Goal: Information Seeking & Learning: Learn about a topic

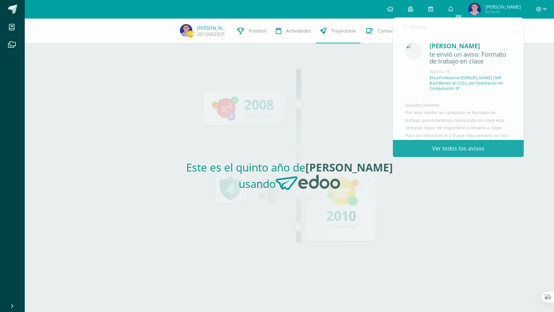
click at [307, 88] on div "Este es el quinto año de Eric Gregorio usando" at bounding box center [289, 177] width 285 height 268
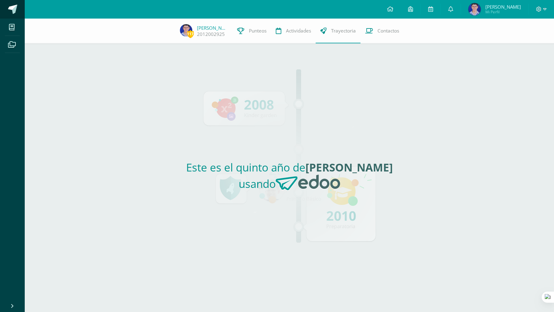
click at [8, 10] on span at bounding box center [12, 9] width 9 height 9
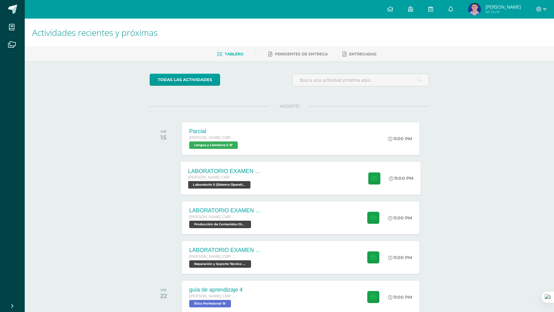
click at [293, 182] on div "LABORATORIO EXAMEN DE UNIDAD Quinto Bachillerato CMP Bachillerato en CCLL con O…" at bounding box center [301, 177] width 240 height 33
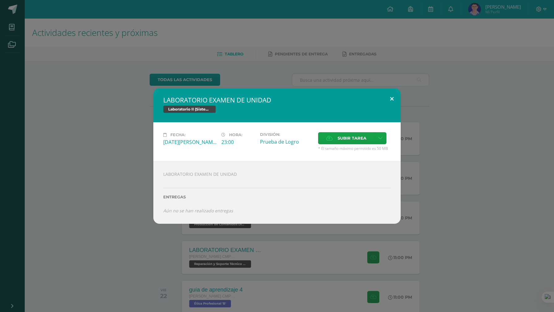
click at [386, 100] on button at bounding box center [392, 98] width 18 height 21
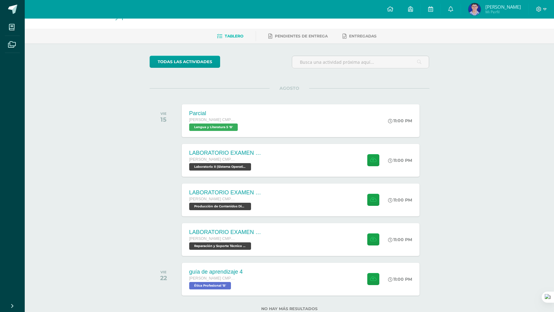
scroll to position [22, 0]
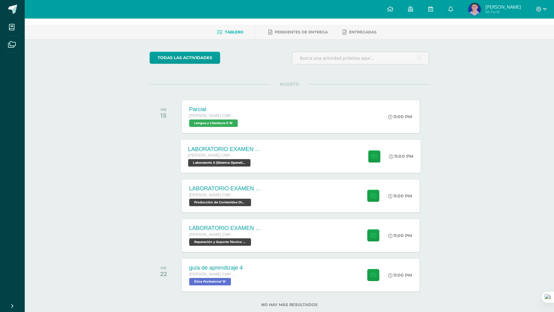
click at [229, 166] on span "Laboratorio II (Sistema Operativo Macintoch) 'B'" at bounding box center [219, 162] width 62 height 7
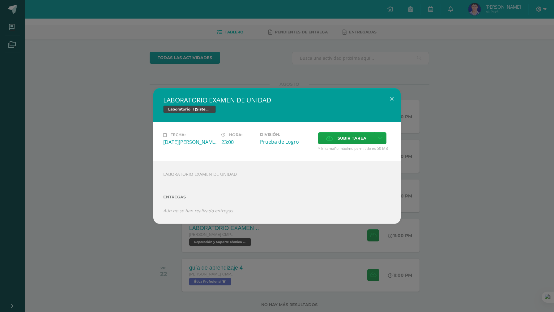
click at [112, 156] on div "LABORATORIO EXAMEN DE UNIDAD Laboratorio II (Sistema Operativo Macintoch) Fecha…" at bounding box center [276, 155] width 549 height 135
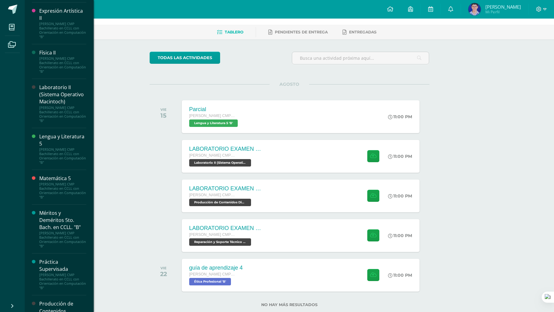
scroll to position [331, 0]
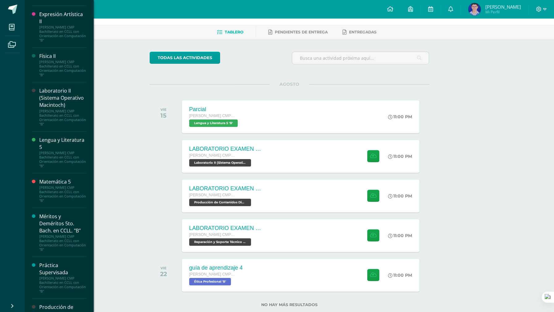
click at [52, 124] on div "[PERSON_NAME] CMP Bachillerato en CCLL con Orientación en Computación "B"" at bounding box center [62, 117] width 47 height 17
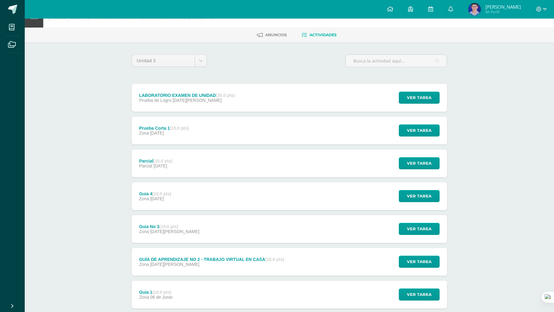
scroll to position [57, 0]
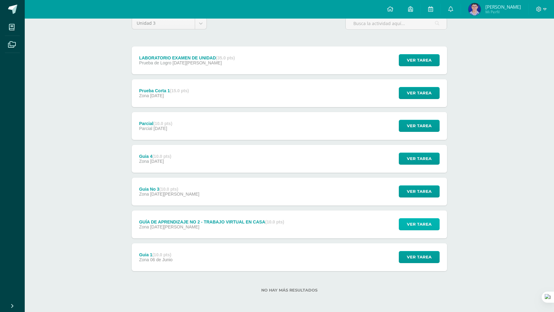
click at [426, 226] on span "Ver tarea" at bounding box center [419, 223] width 25 height 11
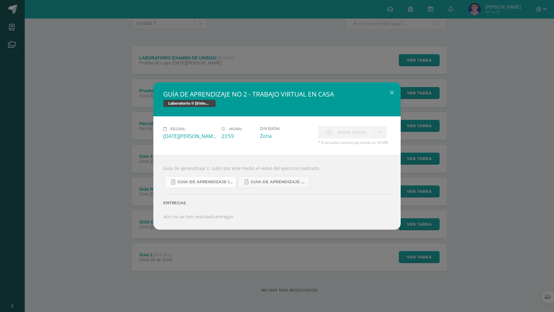
click at [215, 183] on span "Guia de aprendizaje 1 IV Unidad.pdf" at bounding box center [205, 181] width 56 height 5
click at [256, 186] on link "Guia de aprendizaje 2 III Unidad.pdf" at bounding box center [274, 182] width 72 height 12
click at [390, 92] on button at bounding box center [392, 92] width 18 height 21
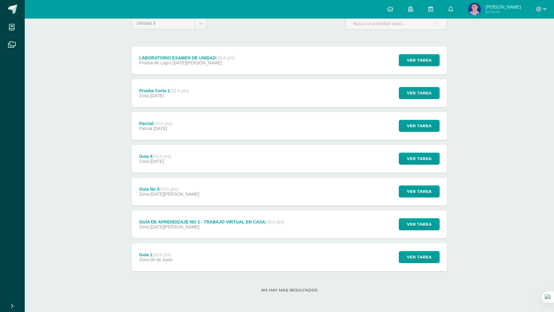
click at [354, 188] on div "Guia No 3 (10.0 pts) Zona [DATE][PERSON_NAME] Ver tarea Guia No 3 Laboratorio I…" at bounding box center [289, 191] width 315 height 28
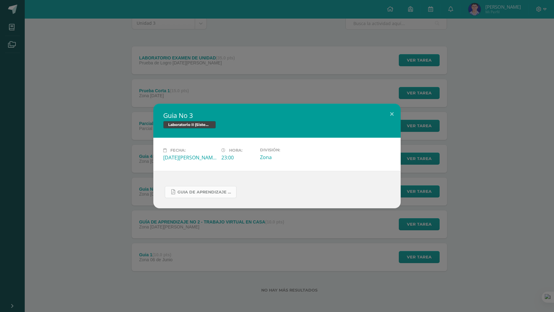
click at [206, 190] on span "Guia de aprendizaje 3 III Unidad.pdf" at bounding box center [205, 192] width 56 height 5
click at [394, 114] on button at bounding box center [392, 114] width 18 height 21
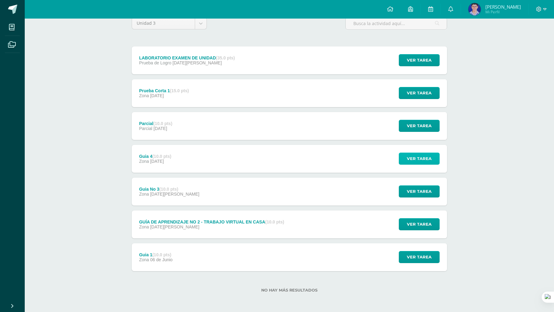
click at [414, 156] on span "Ver tarea" at bounding box center [419, 158] width 25 height 11
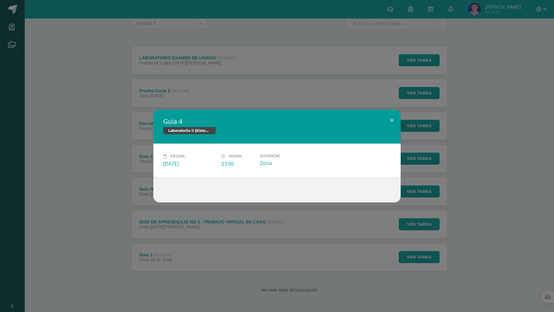
click at [397, 89] on div "Guia 4 Laboratorio II (Sistema Operativo Macintoch) Fecha: [DATE][PERSON_NAME]:…" at bounding box center [277, 156] width 554 height 312
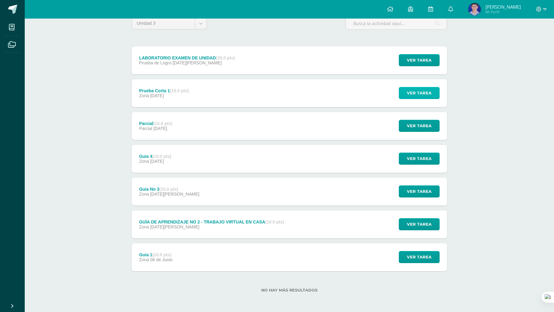
click at [433, 95] on button "Ver tarea" at bounding box center [419, 93] width 41 height 12
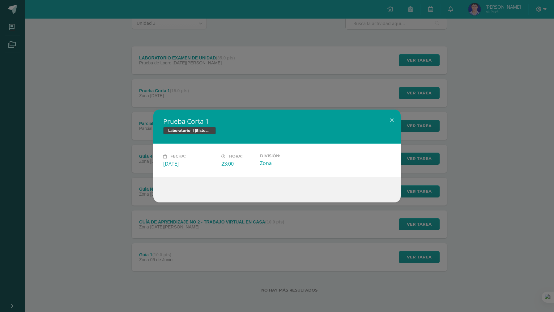
click at [321, 72] on div "Prueba Corta 1 Laboratorio II (Sistema Operativo Macintoch) Fecha: [DATE][PERSO…" at bounding box center [277, 156] width 554 height 312
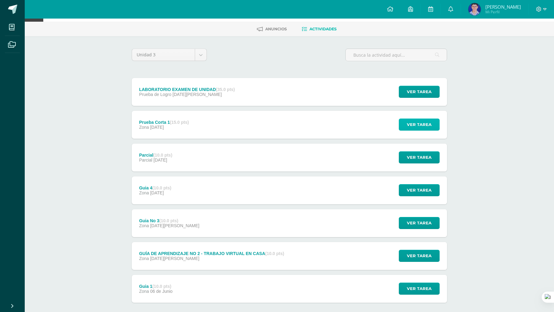
scroll to position [0, 0]
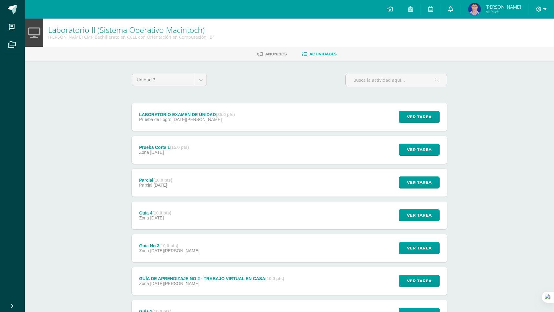
click at [454, 15] on link at bounding box center [451, 9] width 20 height 19
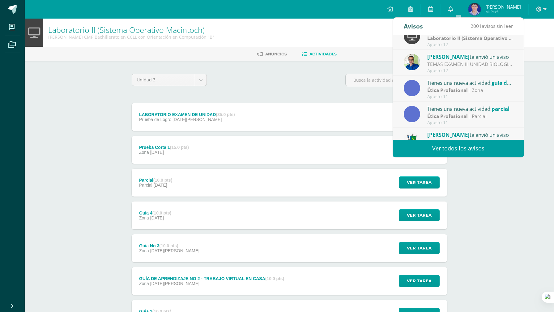
scroll to position [66, 0]
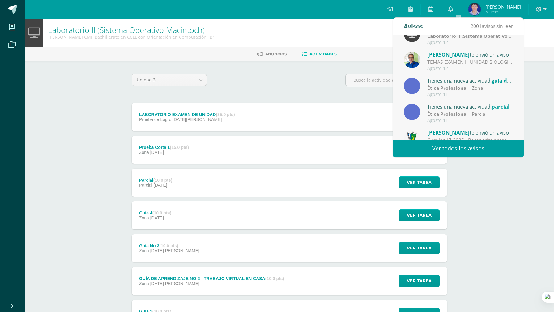
click at [433, 152] on link "Ver todos los avisos" at bounding box center [458, 148] width 131 height 17
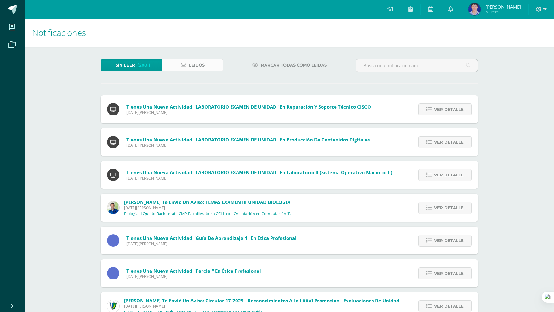
click at [168, 62] on link "Leídos" at bounding box center [192, 65] width 61 height 12
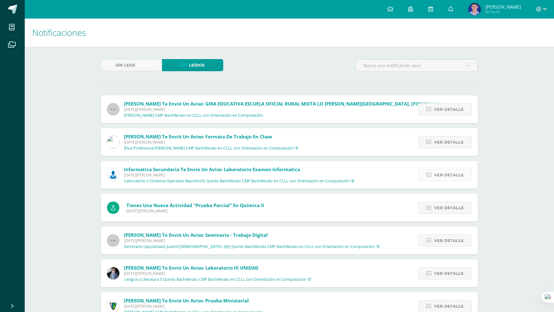
click at [436, 176] on span "Ver detalle" at bounding box center [449, 174] width 30 height 11
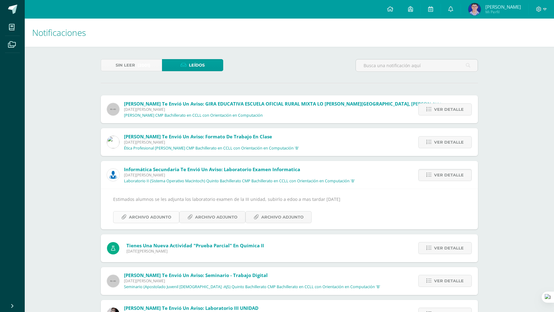
click at [150, 216] on span "Archivo Adjunto" at bounding box center [150, 216] width 42 height 11
click at [286, 215] on span "Archivo Adjunto" at bounding box center [282, 216] width 42 height 11
click at [156, 220] on span "Archivo Adjunto" at bounding box center [150, 216] width 42 height 11
